Goal: Task Accomplishment & Management: Manage account settings

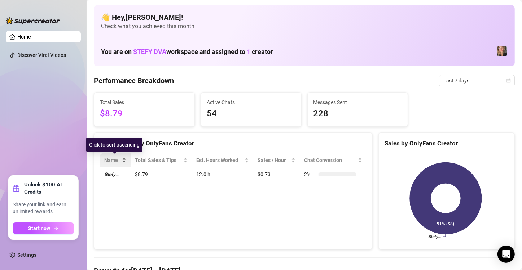
click at [124, 159] on div "Name" at bounding box center [115, 161] width 22 height 8
click at [125, 162] on div "Name" at bounding box center [115, 161] width 22 height 8
click at [119, 173] on td "𝙎𝙩𝙚𝙛𝙮…" at bounding box center [115, 175] width 31 height 14
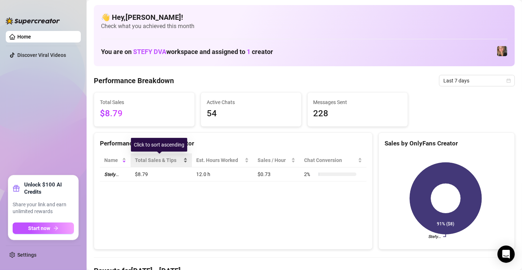
click at [152, 159] on span "Total Sales & Tips" at bounding box center [158, 161] width 47 height 8
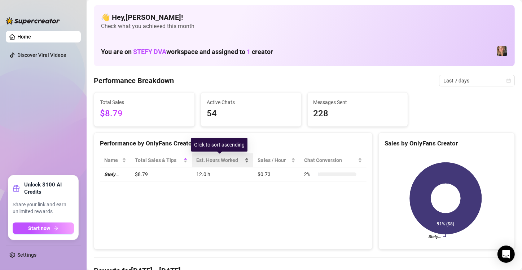
click at [204, 160] on div "Est. Hours Worked" at bounding box center [219, 161] width 47 height 8
click at [206, 173] on td "12.0 h" at bounding box center [222, 175] width 61 height 14
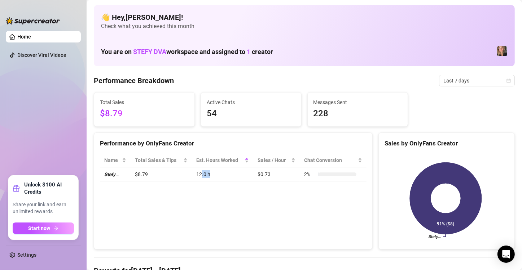
drag, startPoint x: 210, startPoint y: 174, endPoint x: 198, endPoint y: 176, distance: 12.4
click at [198, 176] on td "12.0 h" at bounding box center [222, 175] width 61 height 14
click at [205, 195] on div "Performance by OnlyFans Creator Name Total Sales & Tips Est. Hours Worked Sales…" at bounding box center [233, 192] width 279 height 118
click at [116, 114] on span "$8.79" at bounding box center [144, 114] width 89 height 14
click at [251, 183] on div "Name Total Sales & Tips Est. Hours Worked Sales / Hour Chat Conversion 𝙎𝙩𝙚𝙛𝙮… $…" at bounding box center [233, 168] width 278 height 40
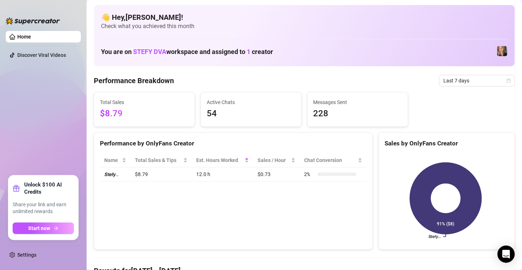
click at [251, 183] on div "Name Total Sales & Tips Est. Hours Worked Sales / Hour Chat Conversion 𝙎𝙩𝙚𝙛𝙮… $…" at bounding box center [233, 168] width 278 height 40
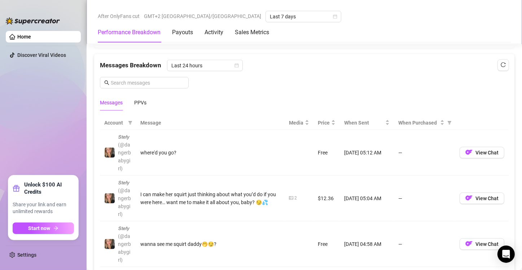
scroll to position [656, 0]
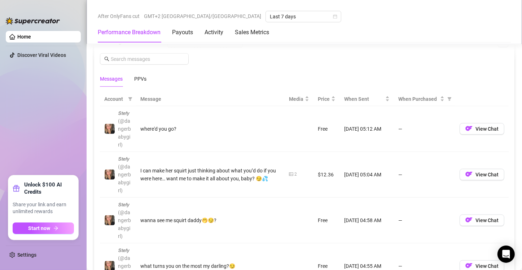
click at [196, 33] on div "Performance Breakdown Payouts Activity Sales Metrics" at bounding box center [183, 32] width 171 height 20
click at [184, 34] on div "Payouts" at bounding box center [182, 32] width 21 height 9
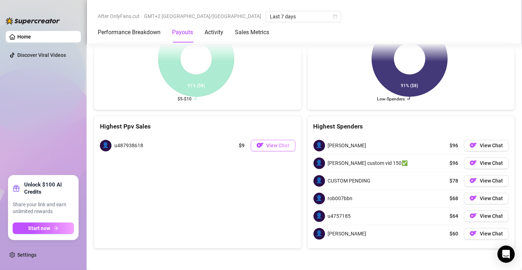
scroll to position [1473, 0]
click at [267, 149] on span "View Chat" at bounding box center [278, 146] width 23 height 6
